Goal: Check status: Check status

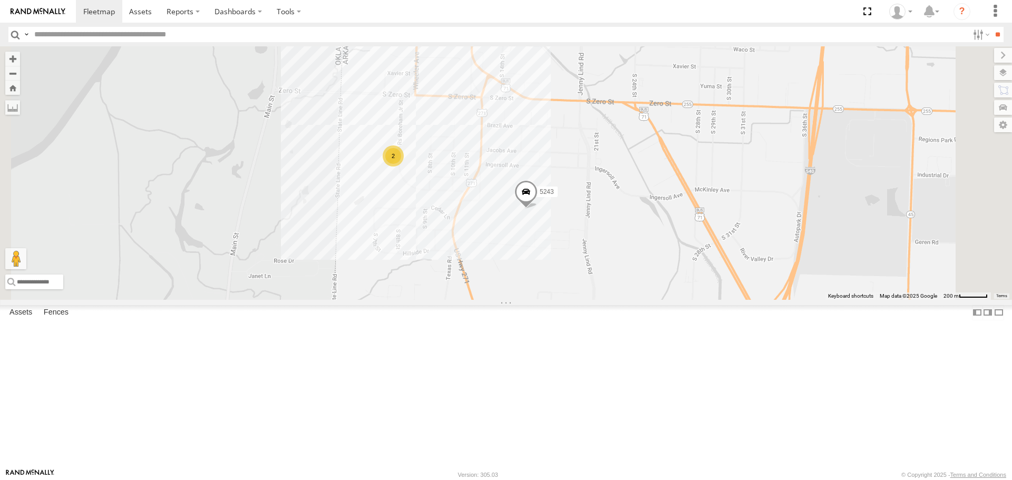
drag, startPoint x: 489, startPoint y: 148, endPoint x: 470, endPoint y: 259, distance: 112.2
click at [470, 259] on div "T3214 T1816 T3207 T3205 5364 47117T 5381-Sold T3209 T3206 37139T 5306 37129T 37…" at bounding box center [506, 172] width 1012 height 253
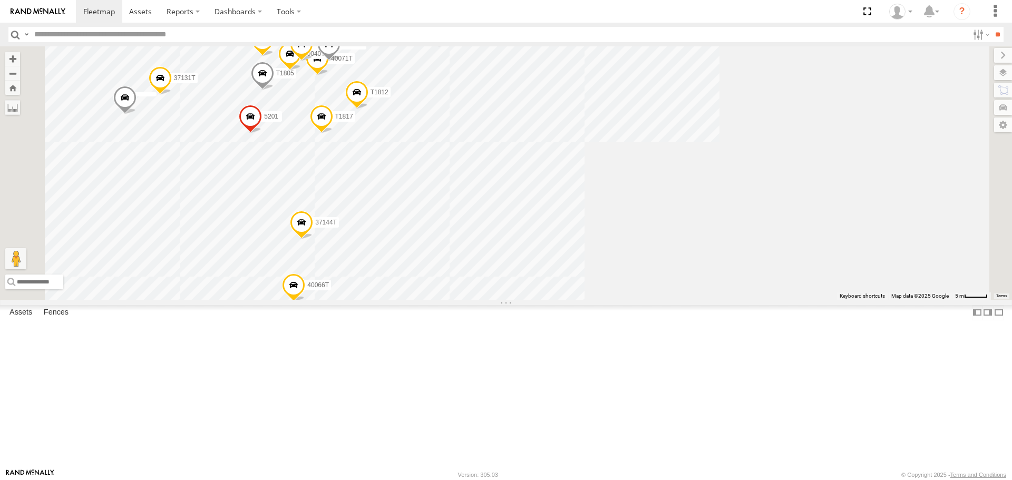
drag, startPoint x: 523, startPoint y: 229, endPoint x: 536, endPoint y: 260, distance: 34.0
click at [536, 260] on div "T3214 T1816 T3207 T3205 5364 47117T 5381-Sold T3209 T3206 37139T 5306 37129T 37…" at bounding box center [506, 172] width 1012 height 253
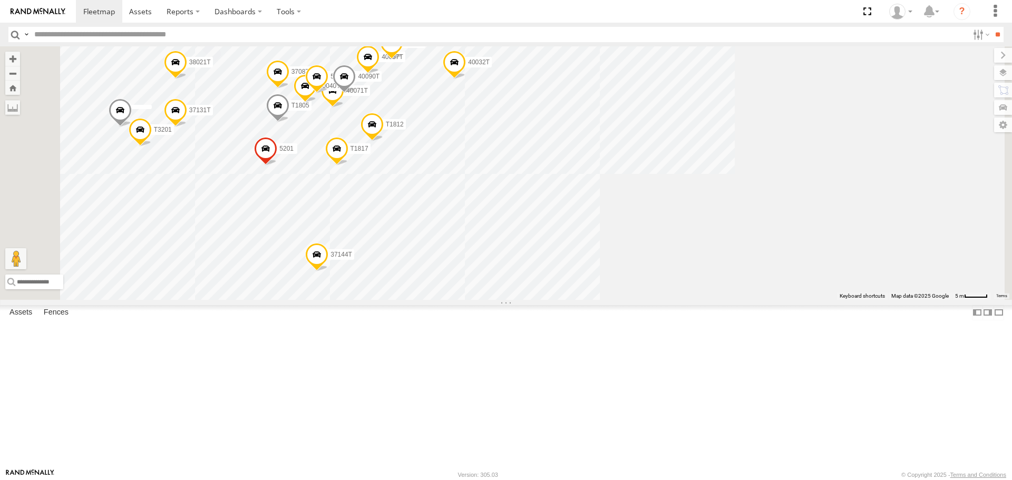
click at [356, 93] on span at bounding box center [343, 79] width 23 height 28
click at [358, 81] on label at bounding box center [348, 77] width 21 height 7
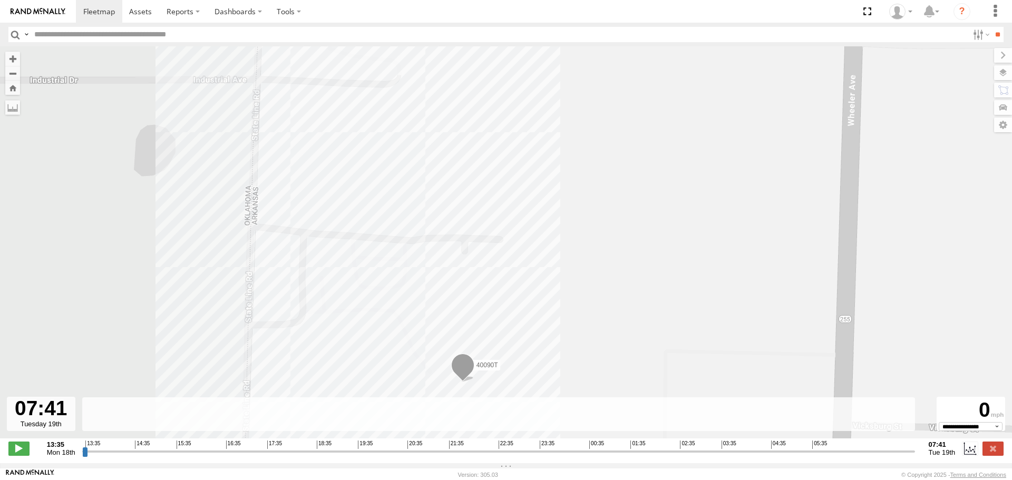
drag, startPoint x: 85, startPoint y: 458, endPoint x: 897, endPoint y: 401, distance: 814.4
type input "**********"
click at [915, 446] on input "range" at bounding box center [498, 451] width 832 height 10
click at [90, 9] on span at bounding box center [99, 11] width 32 height 10
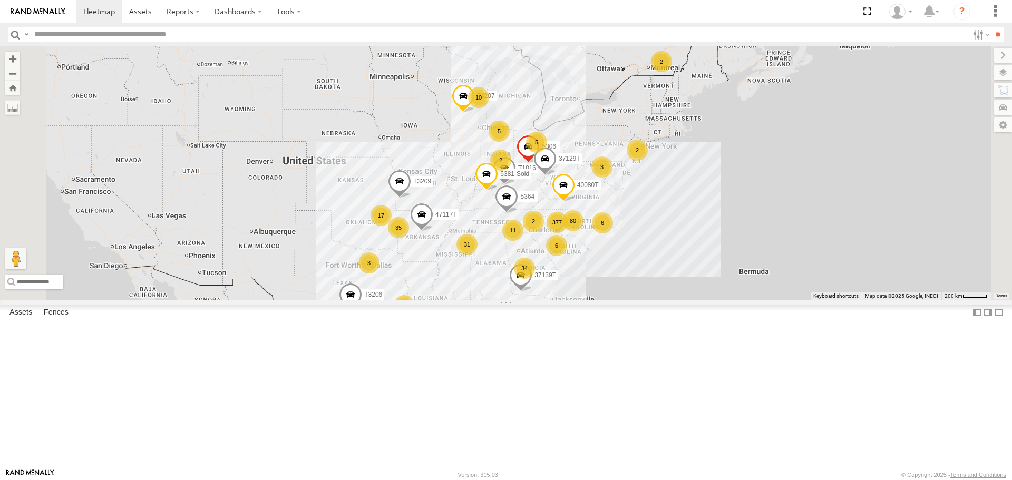
drag, startPoint x: 587, startPoint y: 319, endPoint x: 582, endPoint y: 355, distance: 36.3
click at [587, 299] on div "377 34 35 10 31 17 6 80 T3214 3 11 2 6 5 5 2 2 T1816 T3207 T3205 2 2 3 5364 471…" at bounding box center [506, 172] width 1012 height 253
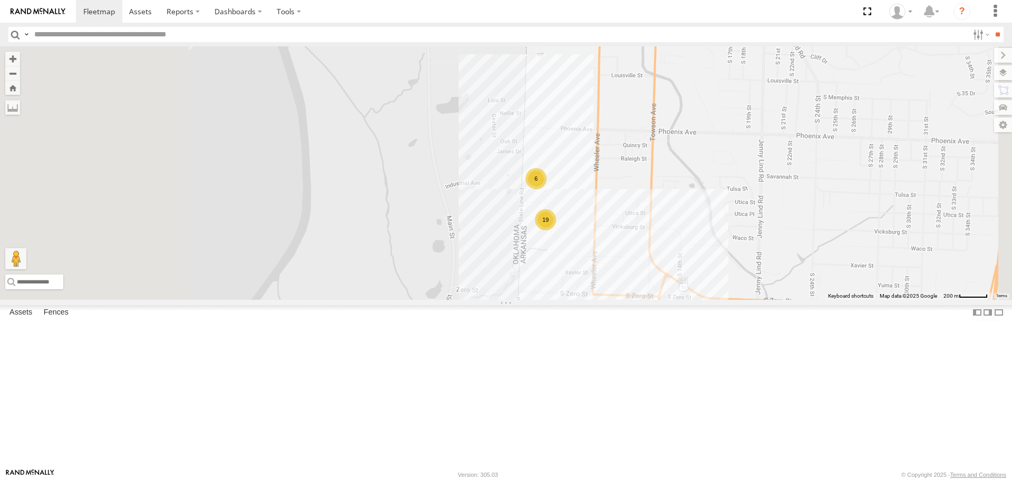
drag, startPoint x: 445, startPoint y: 339, endPoint x: 551, endPoint y: 321, distance: 107.4
click at [551, 299] on div "T3214 T1816 T3207 T3205 5364 47117T 5381-Sold T3209 T3206 37139T 5306 37129T 37…" at bounding box center [506, 172] width 1012 height 253
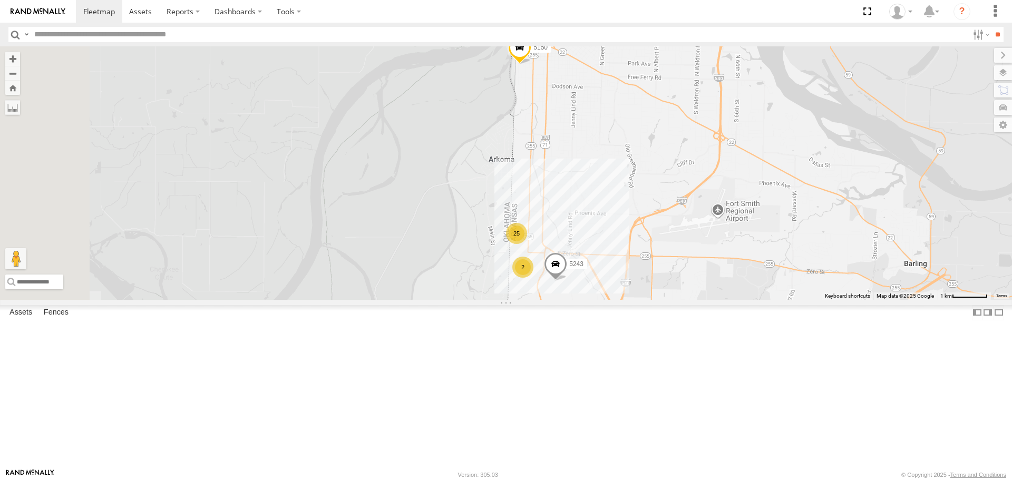
drag, startPoint x: 452, startPoint y: 330, endPoint x: 503, endPoint y: 333, distance: 51.2
click at [503, 299] on div "T3214 T1816 T3207 T3205 5364 47117T 5381-Sold T3209 T3206 37139T 5306 37129T 37…" at bounding box center [506, 172] width 1012 height 253
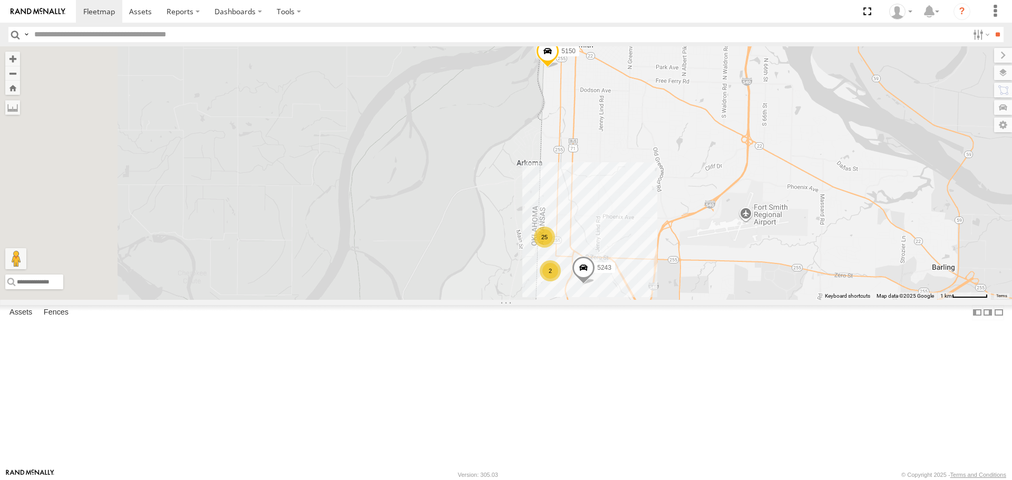
drag, startPoint x: 545, startPoint y: 264, endPoint x: 575, endPoint y: 268, distance: 30.2
click at [575, 268] on div "T3214 T1816 T3207 T3205 5364 47117T 5381-Sold T3209 T3206 37139T 5306 37129T 37…" at bounding box center [506, 172] width 1012 height 253
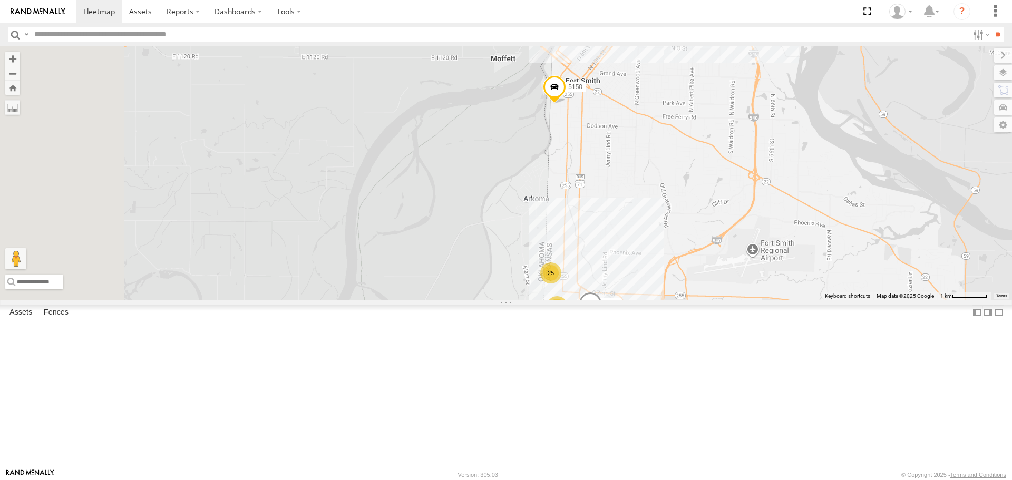
drag, startPoint x: 578, startPoint y: 221, endPoint x: 584, endPoint y: 251, distance: 31.1
click at [584, 251] on div "T3214 T1816 T3207 T3205 5364 47117T 5381-Sold T3209 T3206 37139T 5306 37129T 37…" at bounding box center [506, 172] width 1012 height 253
drag, startPoint x: 570, startPoint y: 337, endPoint x: 587, endPoint y: 307, distance: 34.2
click at [587, 299] on div "T3214 T1816 T3207 T3205 5364 47117T 5381-Sold T3209 T3206 37139T 5306 37129T 37…" at bounding box center [506, 172] width 1012 height 253
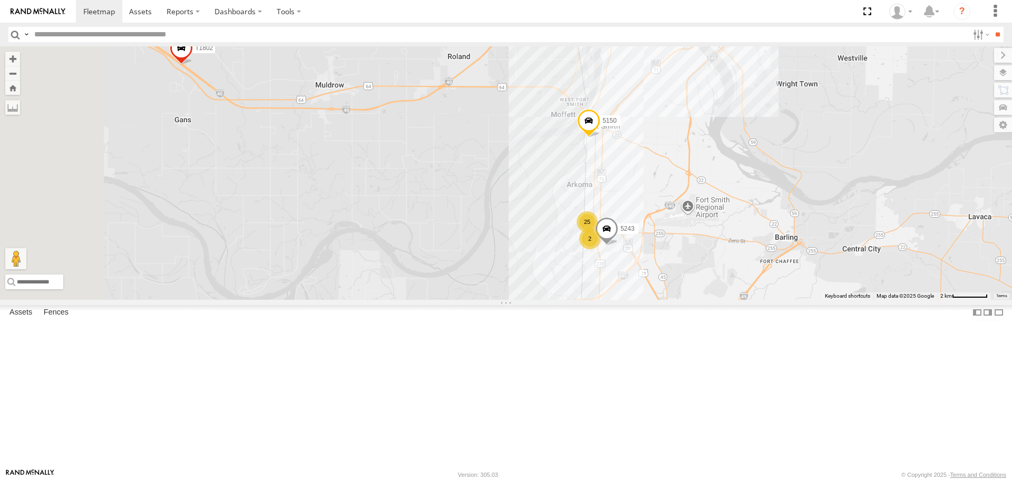
drag, startPoint x: 487, startPoint y: 290, endPoint x: 563, endPoint y: 283, distance: 76.2
click at [563, 283] on div "T3214 T1816 T3207 T3205 5364 47117T 5381-Sold T3209 T3206 37139T 5306 37129T 37…" at bounding box center [506, 172] width 1012 height 253
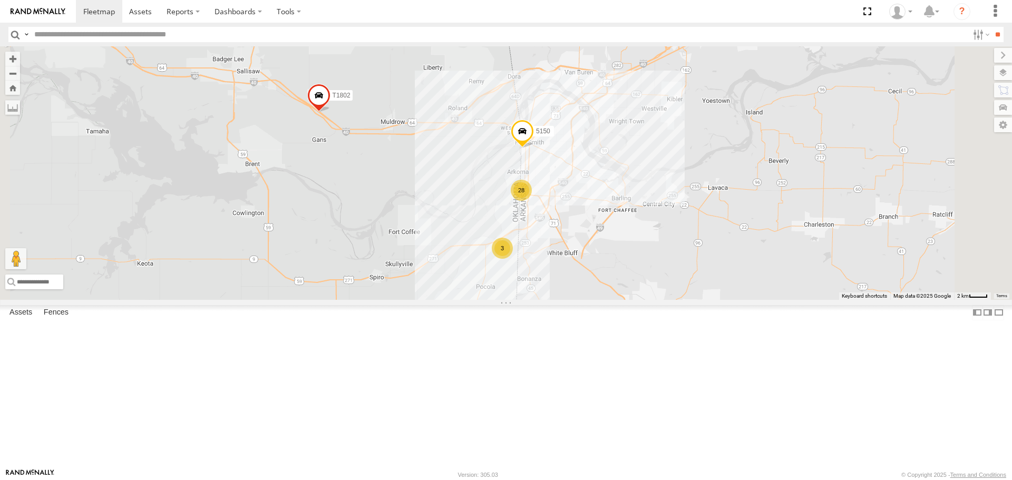
drag, startPoint x: 475, startPoint y: 338, endPoint x: 475, endPoint y: 324, distance: 13.7
click at [475, 299] on div "T3214 T1816 T3207 T3205 5364 47117T 5381-Sold T3209 T3206 37139T 5306 37129T 37…" at bounding box center [506, 172] width 1012 height 253
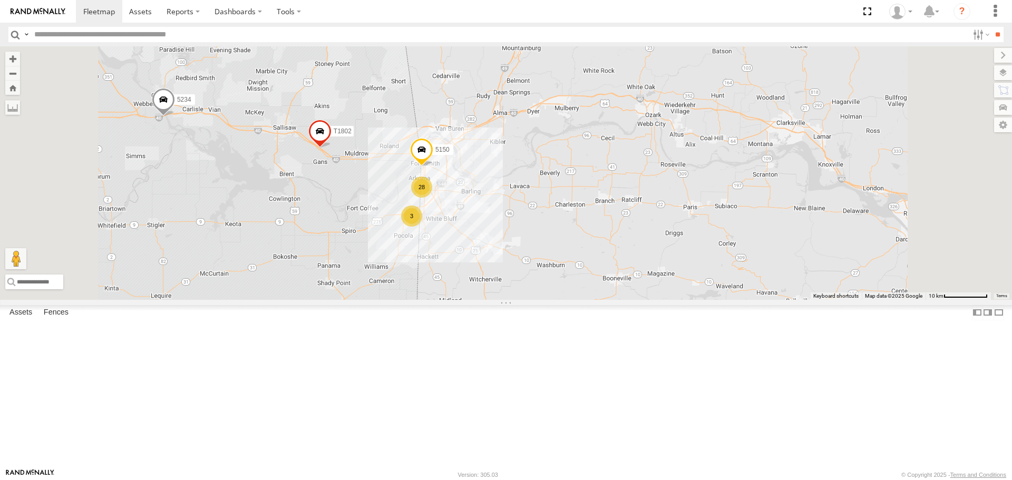
drag, startPoint x: 708, startPoint y: 330, endPoint x: 695, endPoint y: 317, distance: 18.3
click at [695, 299] on div "T3214 T1816 T3207 T3205 5364 47117T 5381-Sold T3209 T3206 37139T 5306 37129T 37…" at bounding box center [506, 172] width 1012 height 253
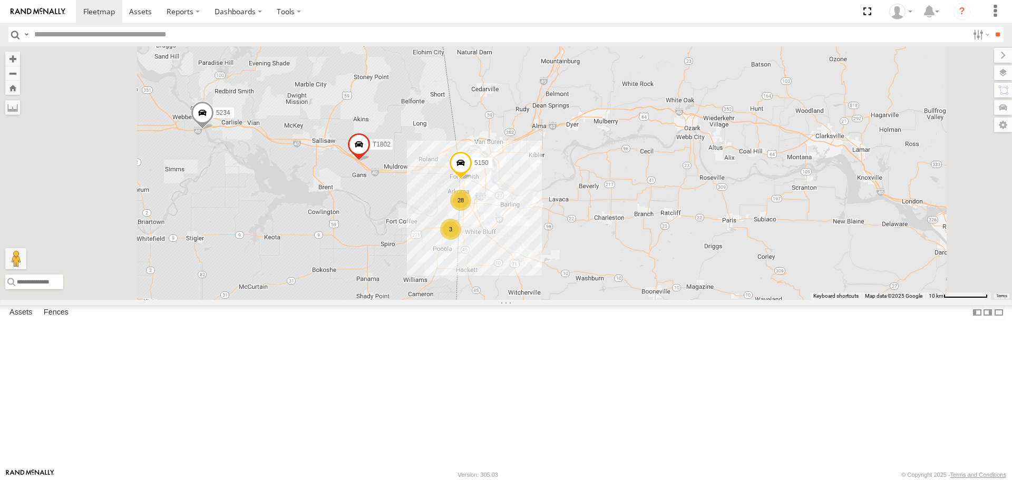
drag, startPoint x: 383, startPoint y: 283, endPoint x: 444, endPoint y: 301, distance: 63.0
click at [443, 299] on div "T3214 T1816 T3207 T3205 5364 47117T 5381-Sold T3209 T3206 37139T 5306 37129T 37…" at bounding box center [506, 172] width 1012 height 253
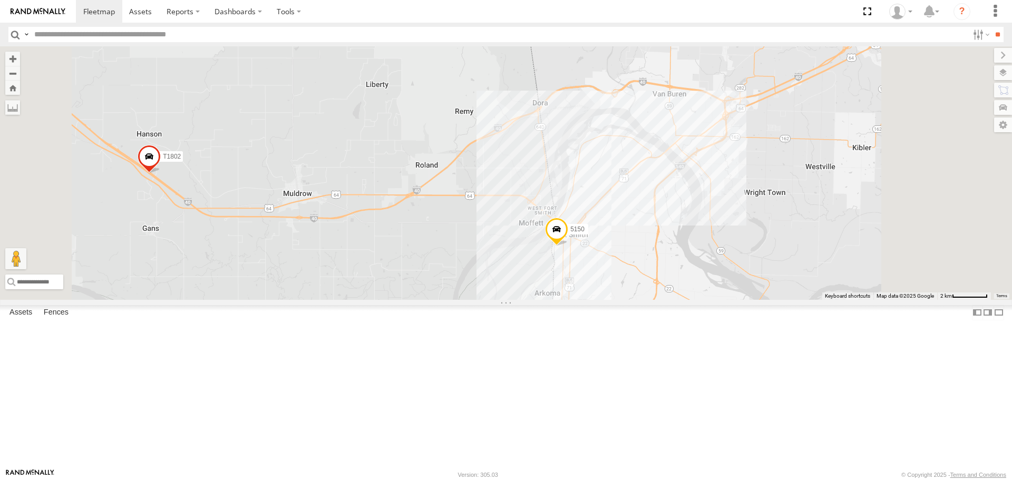
drag, startPoint x: 643, startPoint y: 364, endPoint x: 643, endPoint y: 243, distance: 120.6
click at [642, 270] on div "T3214 T1816 T3207 T3205 5364 47117T 5381-Sold T3209 T3206 37139T 5306 37129T 37…" at bounding box center [506, 172] width 1012 height 253
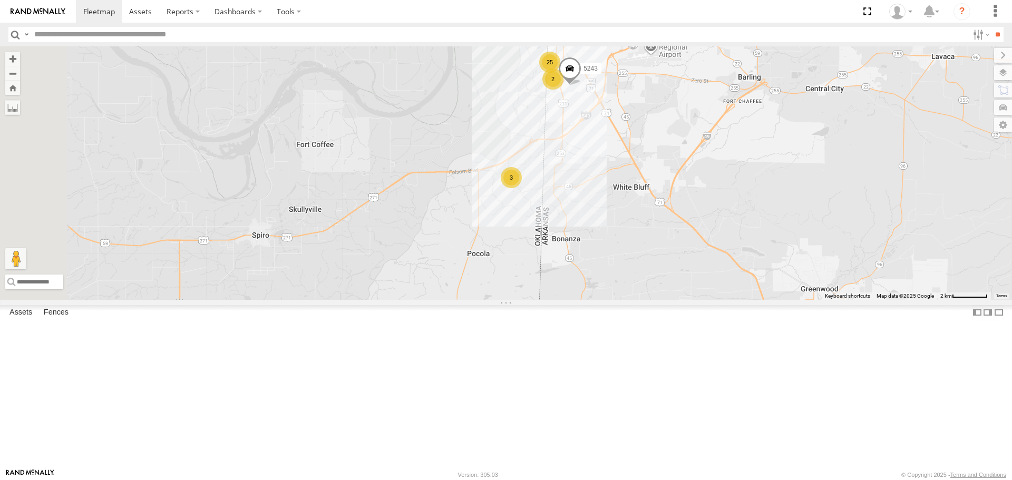
drag, startPoint x: 686, startPoint y: 220, endPoint x: 683, endPoint y: 283, distance: 63.3
click at [683, 283] on div "T3214 T1816 T3207 T3205 5364 47117T 5381-Sold T3209 T3206 37139T 5306 37129T 37…" at bounding box center [506, 172] width 1012 height 253
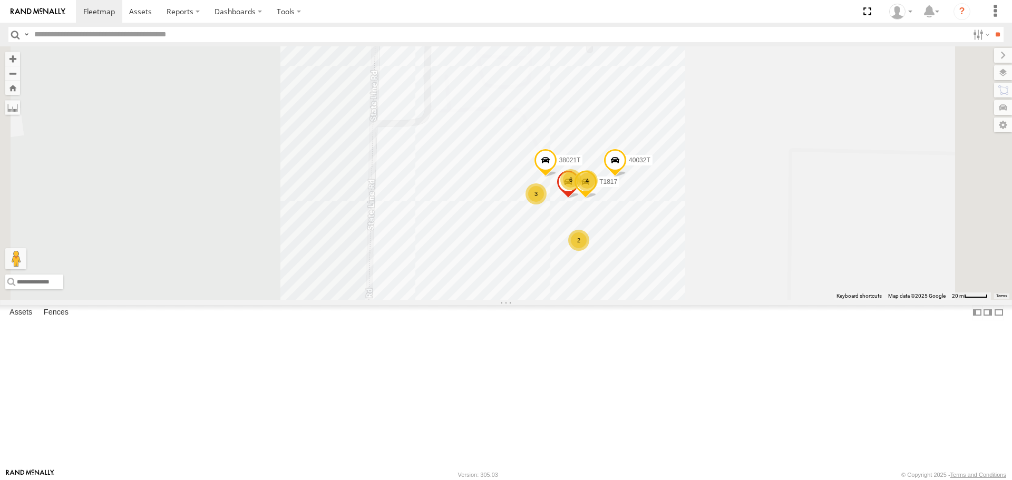
drag, startPoint x: 456, startPoint y: 210, endPoint x: 455, endPoint y: 277, distance: 66.9
click at [455, 277] on div "T3214 T1816 T3207 T3205 5364 47117T 5381-Sold T3209 T3206 37139T 5306 37129T 37…" at bounding box center [506, 172] width 1012 height 253
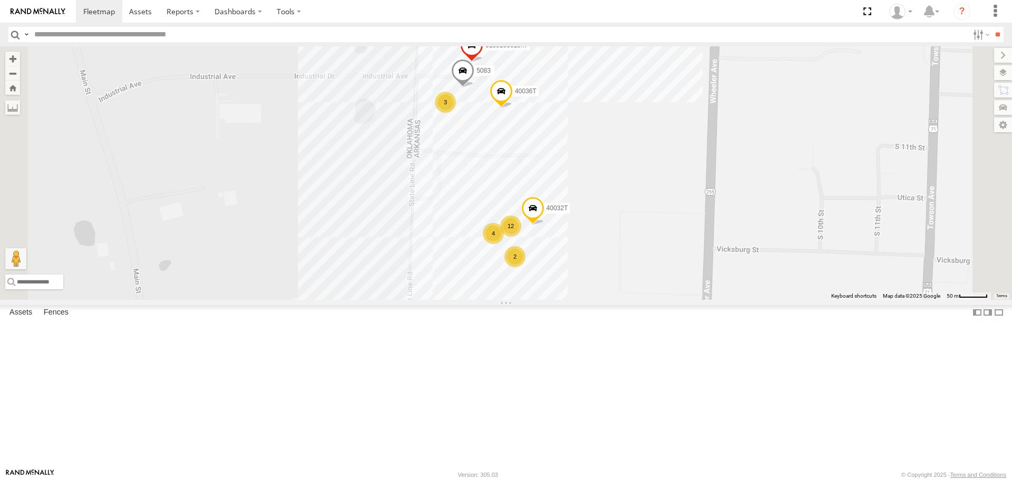
drag, startPoint x: 682, startPoint y: 291, endPoint x: 745, endPoint y: 287, distance: 63.4
click at [744, 286] on div "T3214 T1816 T3207 T3205 5364 47117T 5381-Sold T3209 T3206 37139T 5306 37129T 37…" at bounding box center [506, 172] width 1012 height 253
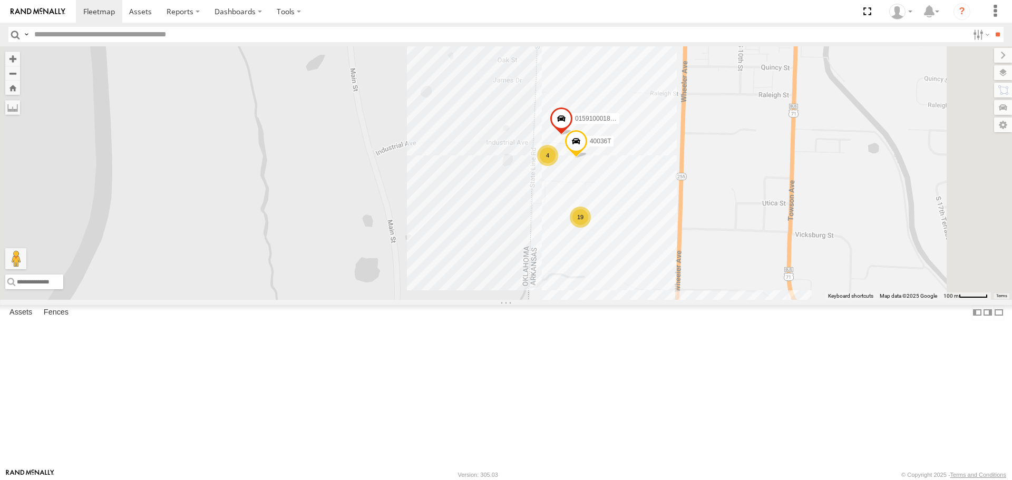
drag, startPoint x: 567, startPoint y: 304, endPoint x: 645, endPoint y: 281, distance: 81.2
click at [643, 281] on div "T3214 T1816 T3207 T3205 5364 47117T 5381-Sold T3209 T3206 37139T 5306 37129T 37…" at bounding box center [506, 172] width 1012 height 253
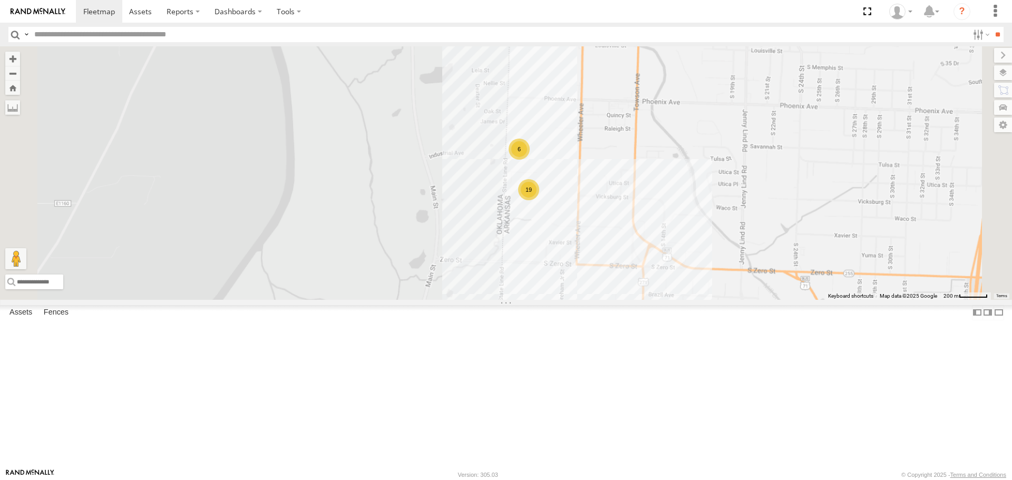
drag, startPoint x: 453, startPoint y: 274, endPoint x: 535, endPoint y: 281, distance: 82.4
click at [535, 281] on div "T3214 T1816 T3207 T3205 5364 47117T 5381-Sold T3209 T3206 37139T 5306 37129T 37…" at bounding box center [506, 172] width 1012 height 253
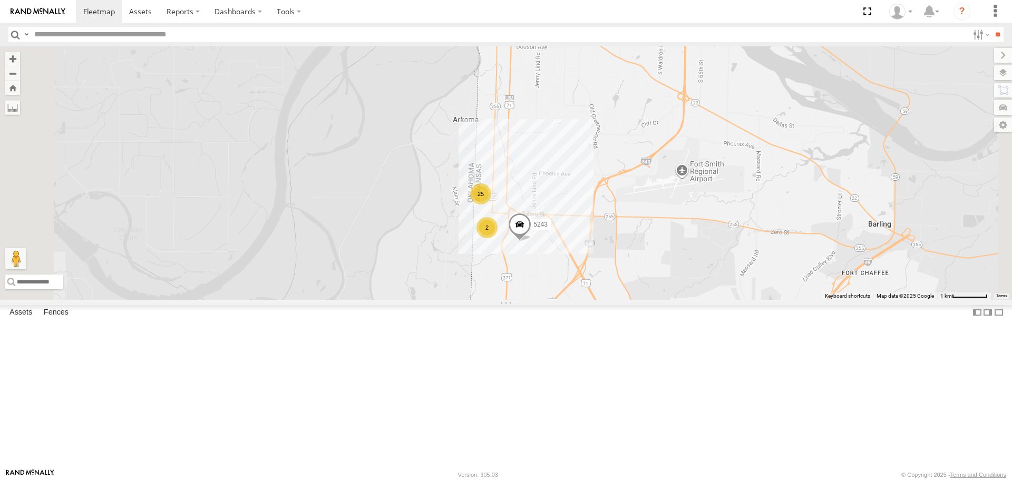
drag, startPoint x: 558, startPoint y: 341, endPoint x: 583, endPoint y: 338, distance: 25.0
click at [581, 299] on div "T3214 T1816 T3207 T3205 5364 47117T 5381-Sold T3209 T3206 37139T 5306 37129T 37…" at bounding box center [506, 172] width 1012 height 253
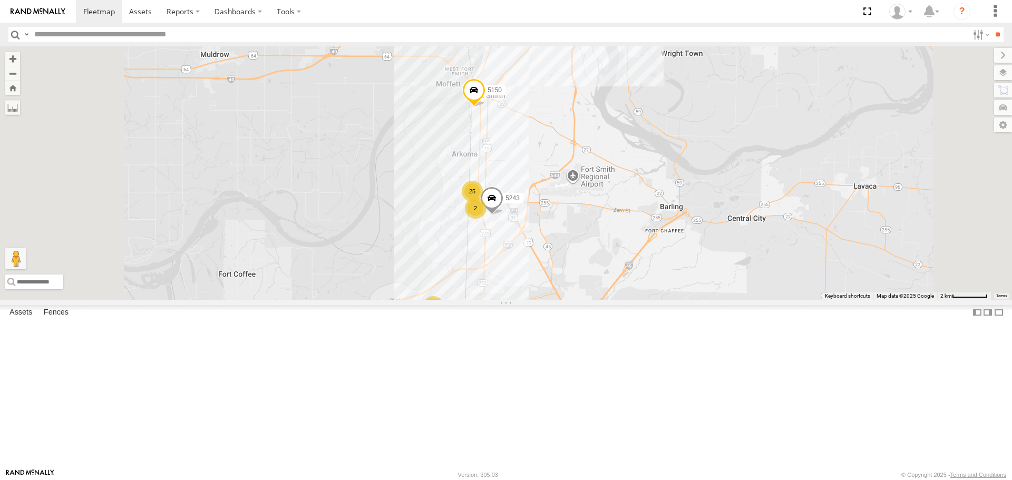
drag, startPoint x: 476, startPoint y: 242, endPoint x: 553, endPoint y: 269, distance: 82.0
click at [553, 269] on div "T3214 T1816 T3207 T3205 5364 47117T 5381-Sold T3209 T3206 37139T 5306 37129T 37…" at bounding box center [506, 172] width 1012 height 253
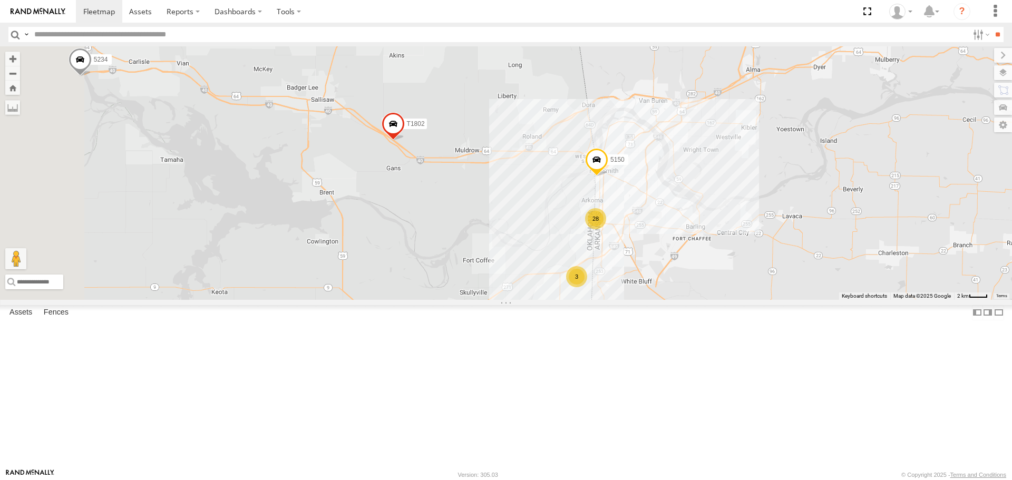
drag, startPoint x: 482, startPoint y: 273, endPoint x: 554, endPoint y: 267, distance: 71.9
click at [554, 267] on div "T3214 T1816 T3207 T3205 5364 47117T 5381-Sold T3209 T3206 37139T 5306 37129T 37…" at bounding box center [506, 172] width 1012 height 253
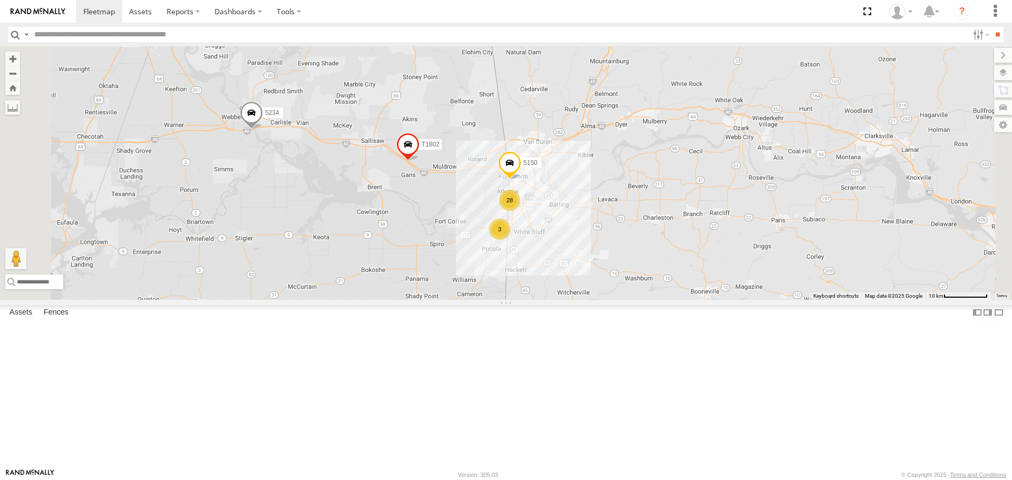
click at [472, 299] on div "T3214 T1816 T3207 T3205 5364 47117T 5381-Sold T3209 T3206 37139T 5306 37129T 37…" at bounding box center [506, 172] width 1012 height 253
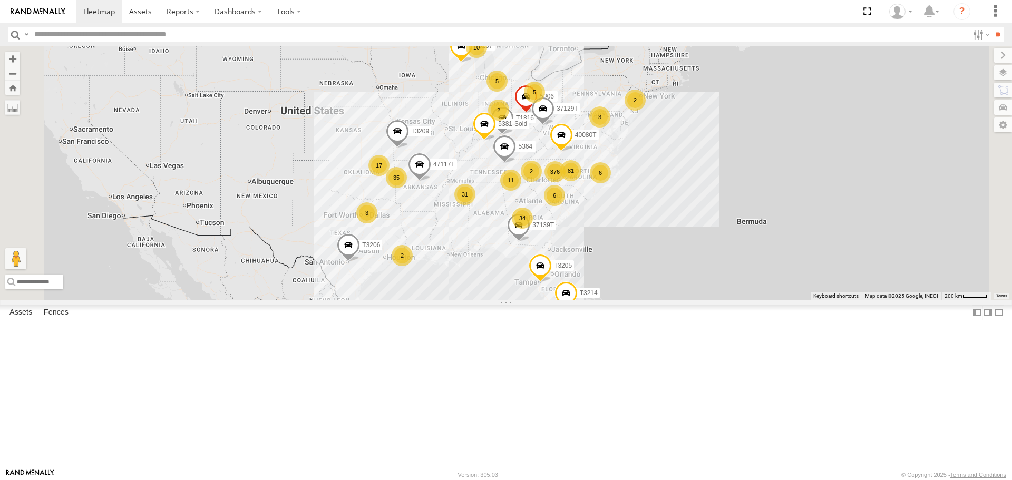
drag, startPoint x: 444, startPoint y: 257, endPoint x: 436, endPoint y: 244, distance: 14.9
click at [436, 244] on div "376 34 35 10 31 17 6 81 T3214 3 11 2 6 5 5 2 2 T1816 T3207 T3205 2 2 3 5364 471…" at bounding box center [506, 172] width 1012 height 253
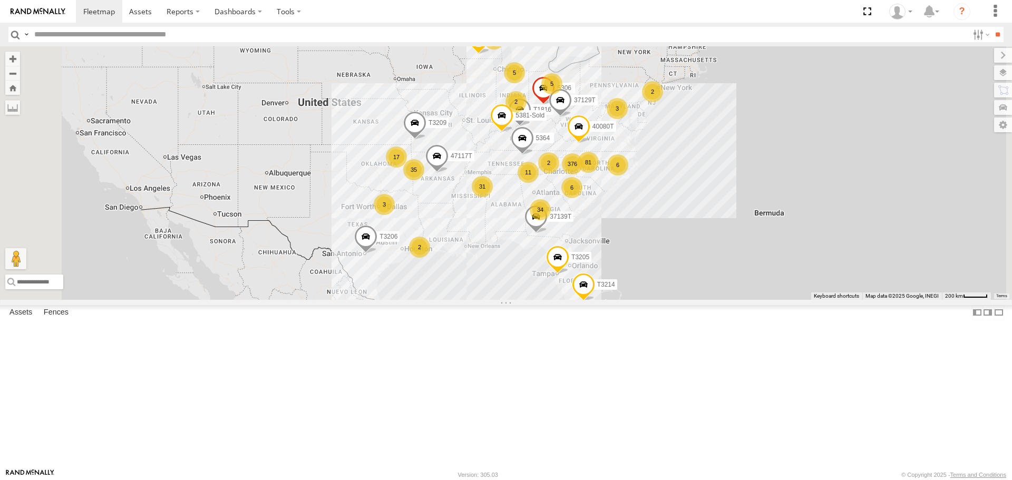
drag, startPoint x: 547, startPoint y: 277, endPoint x: 570, endPoint y: 282, distance: 22.9
click at [570, 282] on div "376 34 35 10 31 17 6 81 T3214 3 11 2 6 5 5 2 2 T1816 T3207 T3205 2 2 3 5364 471…" at bounding box center [506, 172] width 1012 height 253
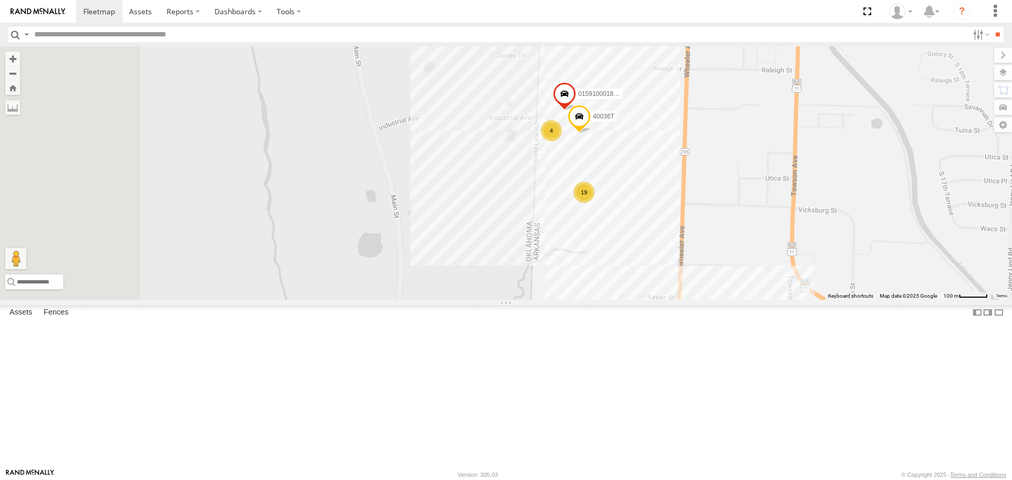
drag, startPoint x: 508, startPoint y: 271, endPoint x: 615, endPoint y: 269, distance: 107.0
click at [615, 269] on div "T3214 T1816 T3207 T3205 5364 47117T 5381-Sold T3209 T3206 37139T 5306 37129T 37…" at bounding box center [506, 172] width 1012 height 253
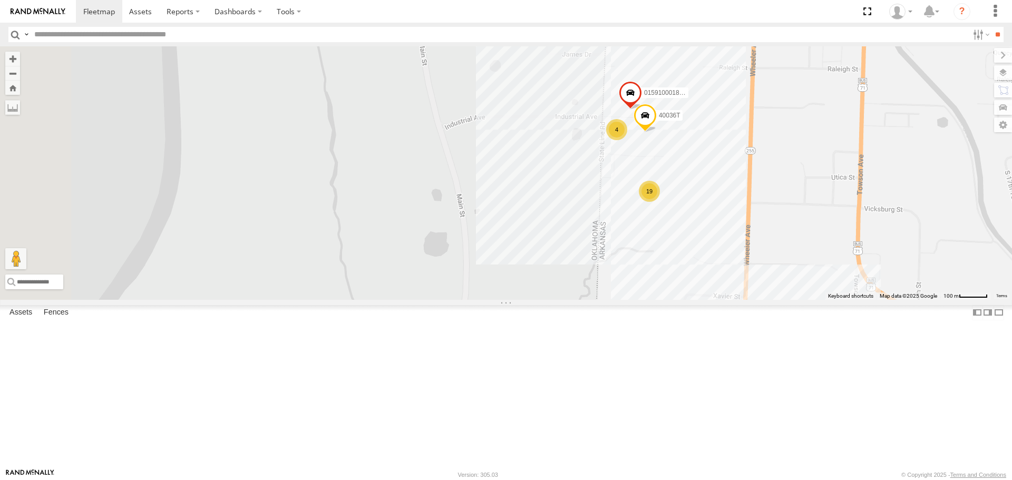
drag, startPoint x: 504, startPoint y: 267, endPoint x: 563, endPoint y: 264, distance: 59.1
click at [563, 264] on div "T3214 T1816 T3207 T3205 5364 47117T 5381-Sold T3209 T3206 37139T 5306 37129T 37…" at bounding box center [506, 172] width 1012 height 253
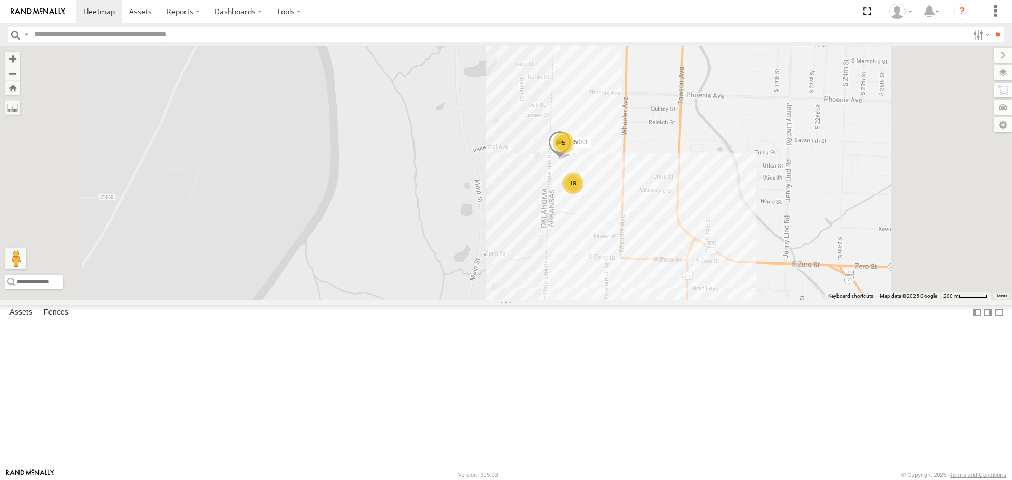
drag, startPoint x: 514, startPoint y: 276, endPoint x: 519, endPoint y: 274, distance: 5.5
click at [519, 274] on div "T3214 T1816 T3207 T3205 5364 47117T 5381-Sold T3209 T3206 37139T 5306 37129T 37…" at bounding box center [506, 172] width 1012 height 253
